Goal: Transaction & Acquisition: Purchase product/service

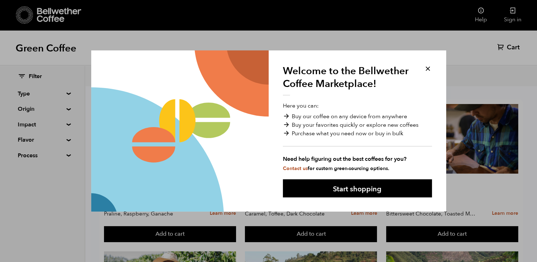
click at [254, 63] on div at bounding box center [179, 131] width 177 height 162
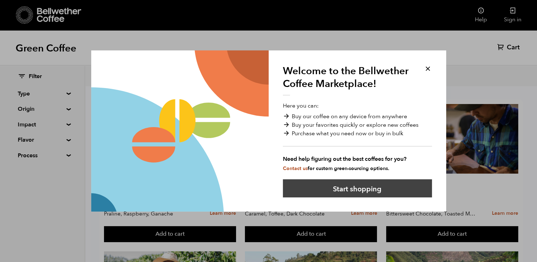
click at [345, 194] on button "Start shopping" at bounding box center [357, 188] width 149 height 18
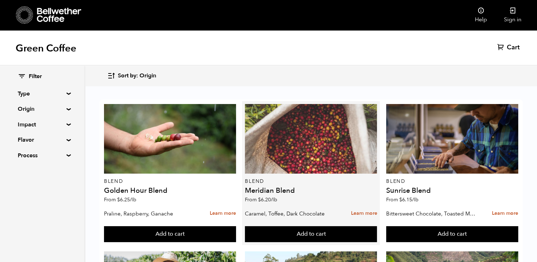
scroll to position [183, 0]
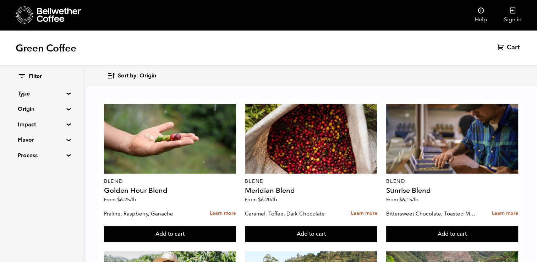
click at [67, 123] on summary "Impact" at bounding box center [42, 124] width 49 height 9
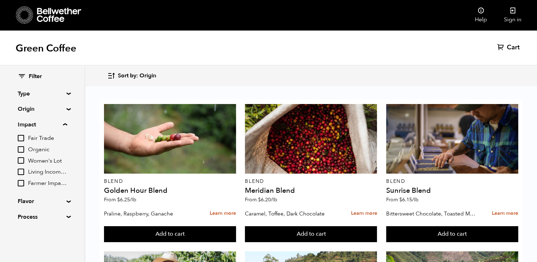
click at [22, 150] on input "Organic" at bounding box center [21, 149] width 6 height 6
checkbox input "true"
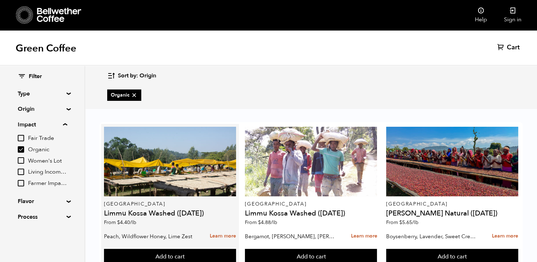
scroll to position [47, 0]
click at [190, 249] on button "Add to cart" at bounding box center [170, 257] width 132 height 16
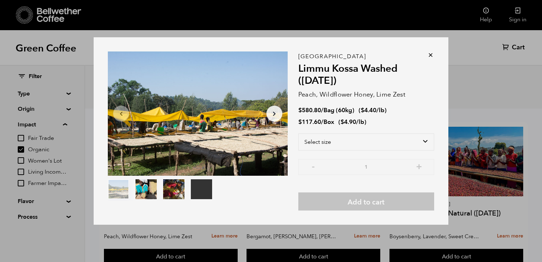
click at [432, 56] on icon at bounding box center [430, 54] width 7 height 7
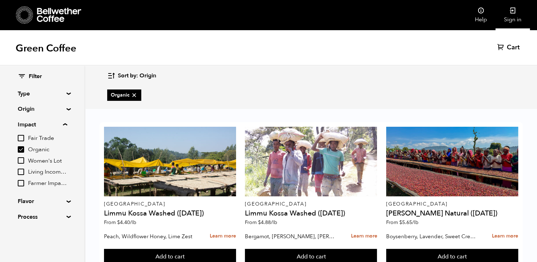
click at [510, 16] on link "Sign in" at bounding box center [513, 15] width 34 height 30
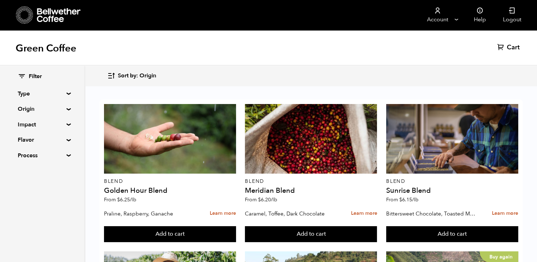
scroll to position [206, 0]
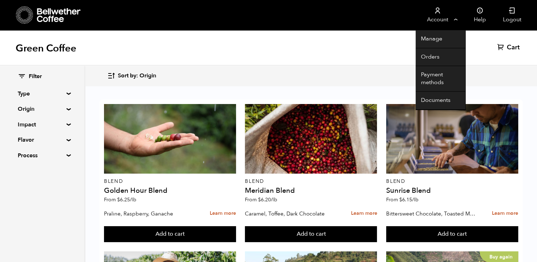
click at [456, 23] on link "Account" at bounding box center [438, 15] width 44 height 30
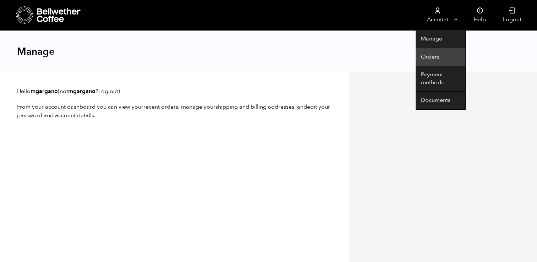
click at [434, 59] on link "Orders" at bounding box center [441, 57] width 50 height 18
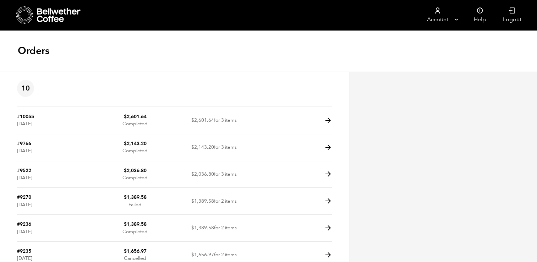
scroll to position [30, 0]
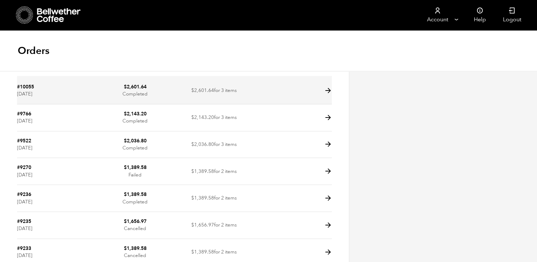
click at [322, 88] on td at bounding box center [292, 90] width 79 height 27
click at [326, 92] on icon at bounding box center [328, 91] width 8 height 8
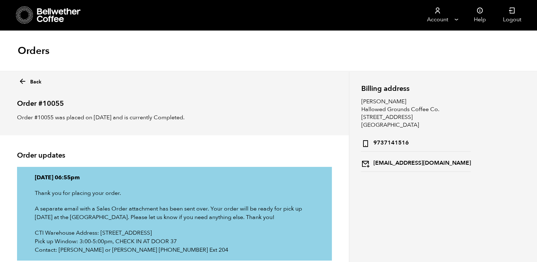
click at [26, 80] on icon at bounding box center [22, 81] width 8 height 8
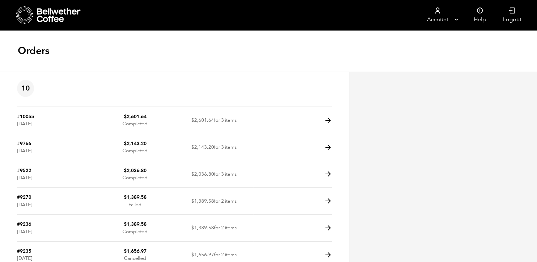
click at [58, 9] on icon at bounding box center [59, 15] width 44 height 14
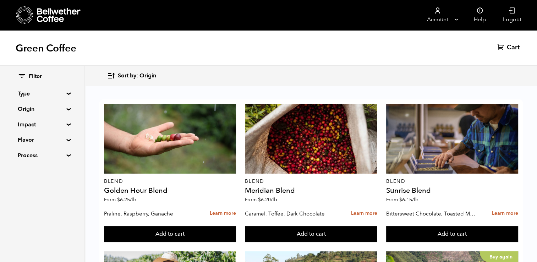
click at [65, 111] on div "Filter Type Blend Single Origin Decaf Seasonal Year Round Origin Blend [GEOGRAP…" at bounding box center [42, 116] width 84 height 101
click at [67, 108] on summary "Origin" at bounding box center [42, 109] width 49 height 9
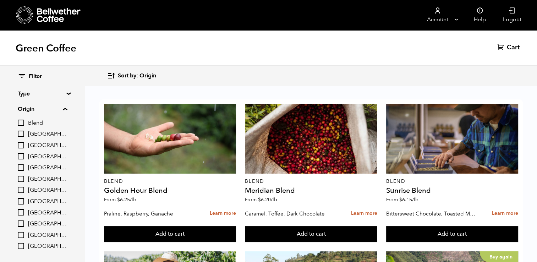
click at [22, 154] on input "[GEOGRAPHIC_DATA]" at bounding box center [21, 156] width 6 height 6
checkbox input "true"
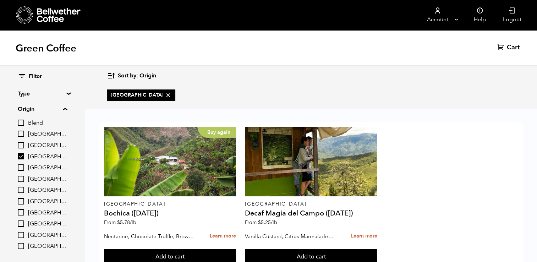
click at [20, 206] on div "Blend [GEOGRAPHIC_DATA] [GEOGRAPHIC_DATA] [GEOGRAPHIC_DATA] [GEOGRAPHIC_DATA] […" at bounding box center [42, 185] width 49 height 132
click at [20, 202] on input "[GEOGRAPHIC_DATA]" at bounding box center [21, 201] width 6 height 6
checkbox input "true"
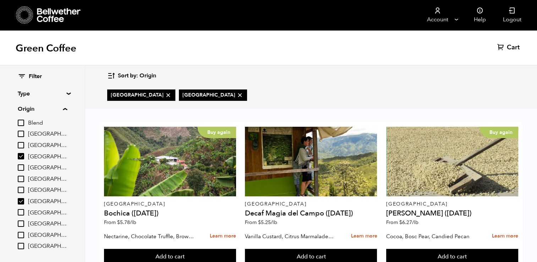
click at [20, 229] on div "Blend [GEOGRAPHIC_DATA] [GEOGRAPHIC_DATA] [GEOGRAPHIC_DATA] [GEOGRAPHIC_DATA] […" at bounding box center [42, 185] width 49 height 132
click at [20, 224] on input "[GEOGRAPHIC_DATA]" at bounding box center [21, 223] width 6 height 6
checkbox input "true"
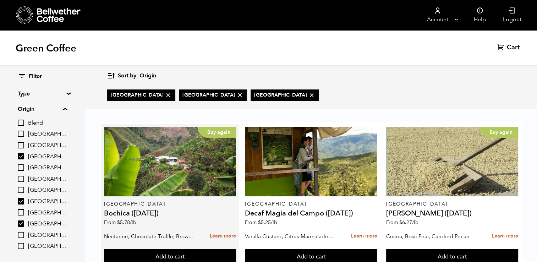
scroll to position [67, 0]
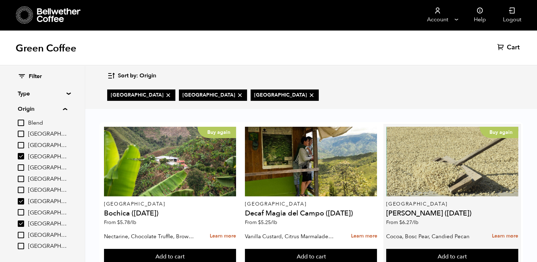
click at [459, 130] on div "Buy again [GEOGRAPHIC_DATA] [PERSON_NAME] ([DATE]) From $ 6.27 /lb" at bounding box center [452, 178] width 132 height 103
click at [430, 210] on h4 "[PERSON_NAME] ([DATE])" at bounding box center [452, 213] width 132 height 7
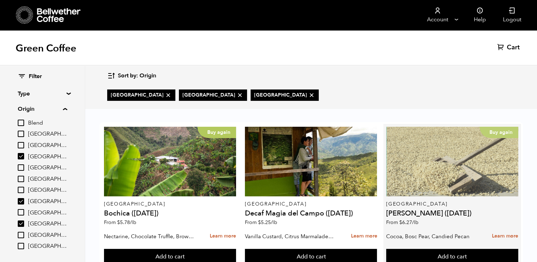
click at [443, 127] on div "Buy again" at bounding box center [452, 162] width 132 height 70
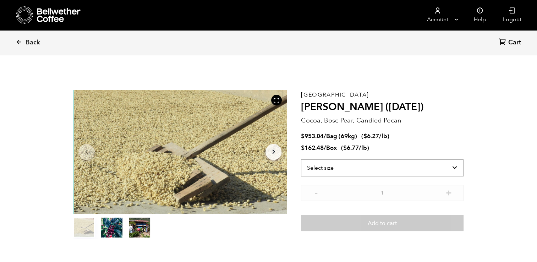
click at [369, 161] on select "Select size Bag (69kg) (152 lbs) Box (24 lbs)" at bounding box center [382, 167] width 163 height 17
select select "bag-2"
click at [301, 159] on select "Select size Bag (69kg) (152 lbs) Box (24 lbs)" at bounding box center [382, 167] width 163 height 17
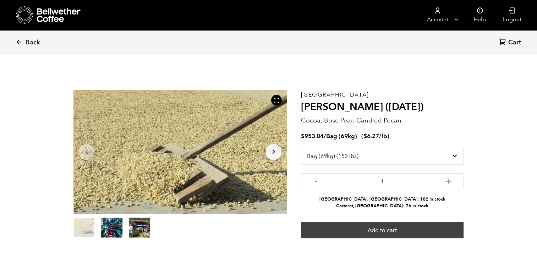
click at [377, 229] on button "Add to cart" at bounding box center [382, 230] width 163 height 16
